Goal: Transaction & Acquisition: Purchase product/service

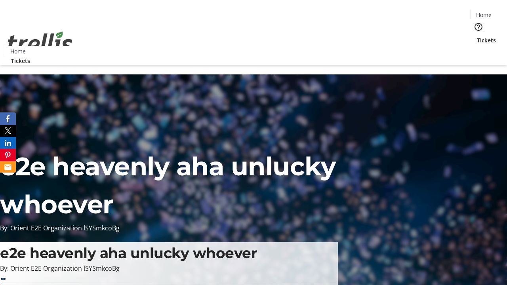
click at [477, 36] on span "Tickets" at bounding box center [486, 40] width 19 height 8
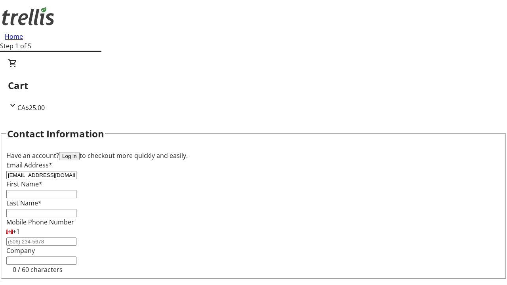
type input "[EMAIL_ADDRESS][DOMAIN_NAME]"
type input "Jordane"
type input "Crooks"
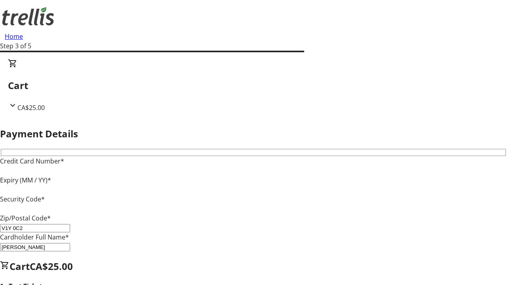
type input "V1Y 0C2"
